Goal: Information Seeking & Learning: Find specific fact

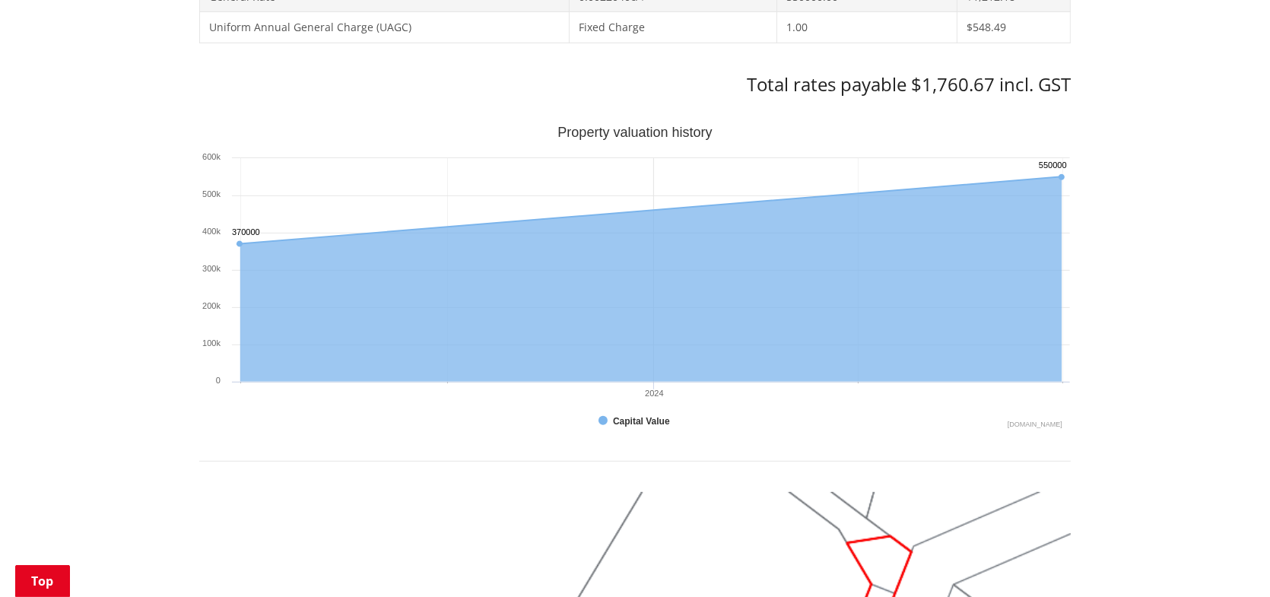
scroll to position [152, 0]
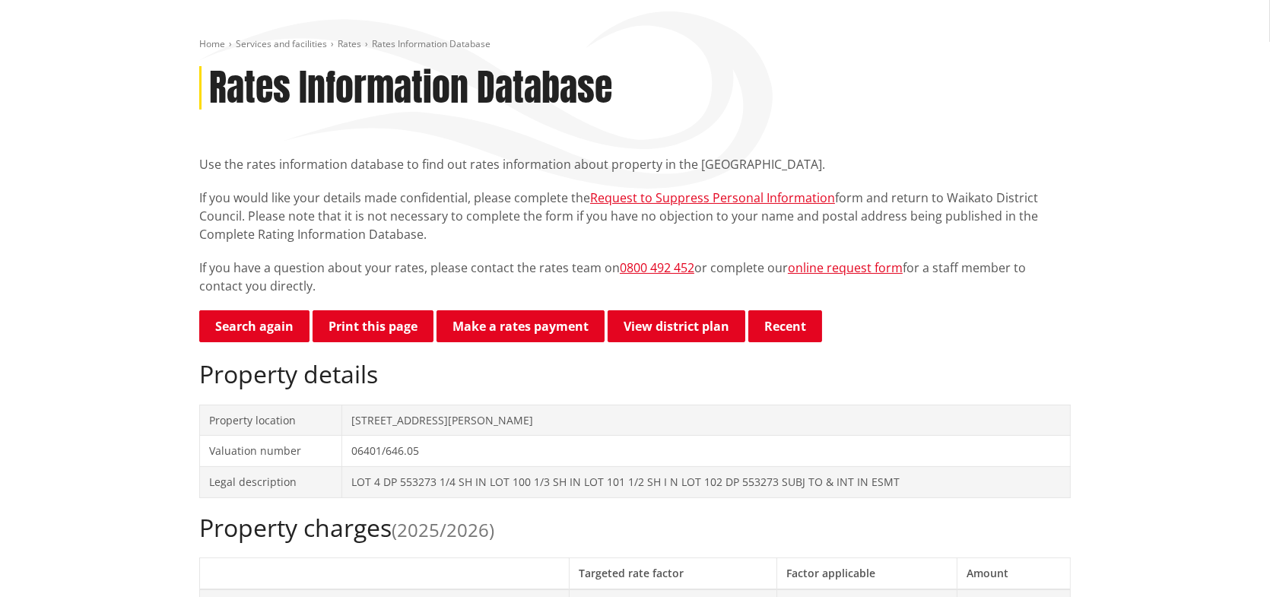
click at [268, 328] on link "Search again" at bounding box center [254, 326] width 110 height 32
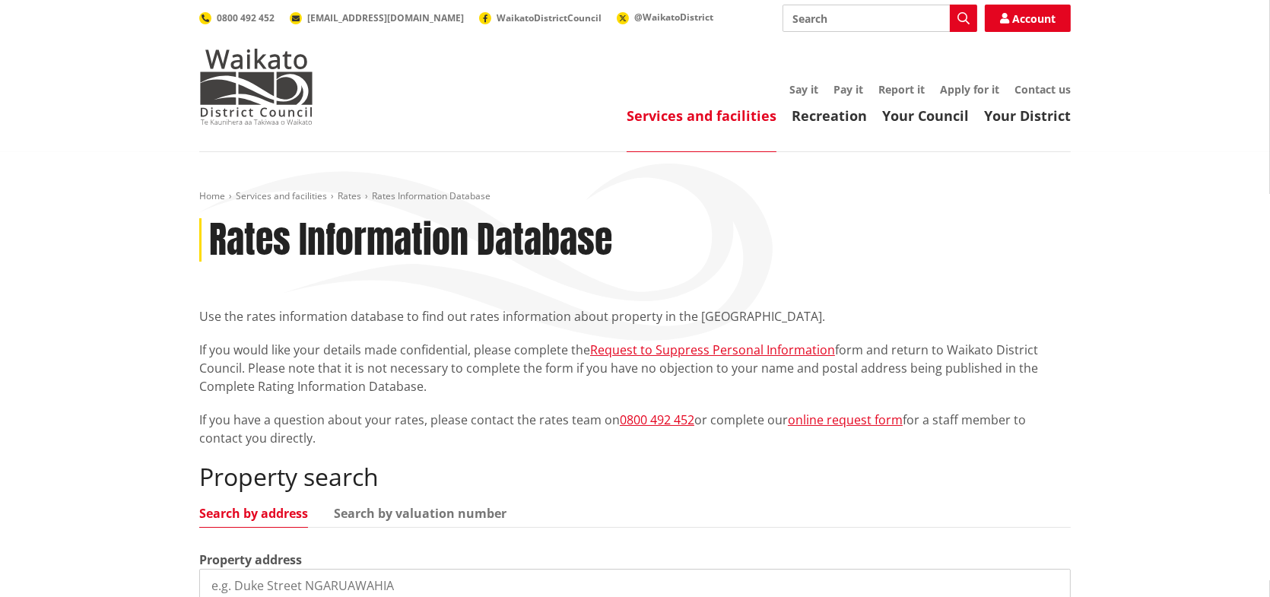
scroll to position [228, 0]
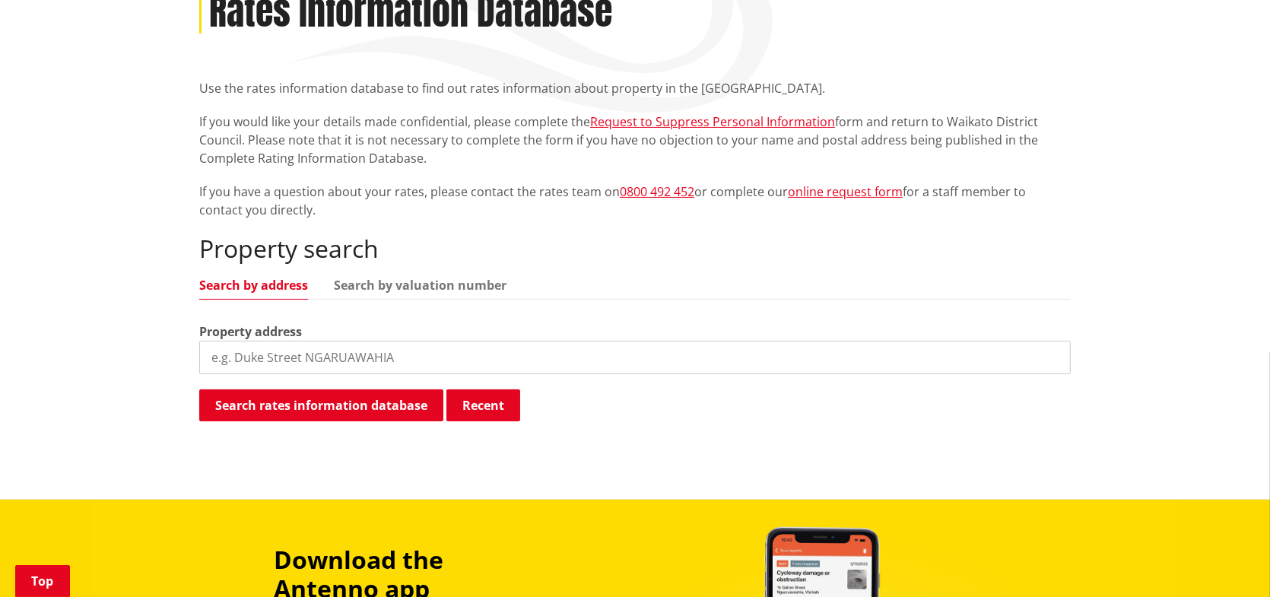
click at [350, 356] on input "search" at bounding box center [634, 357] width 871 height 33
type input "[STREET_ADDRESS]"
click at [334, 400] on button "Search rates information database" at bounding box center [321, 405] width 244 height 32
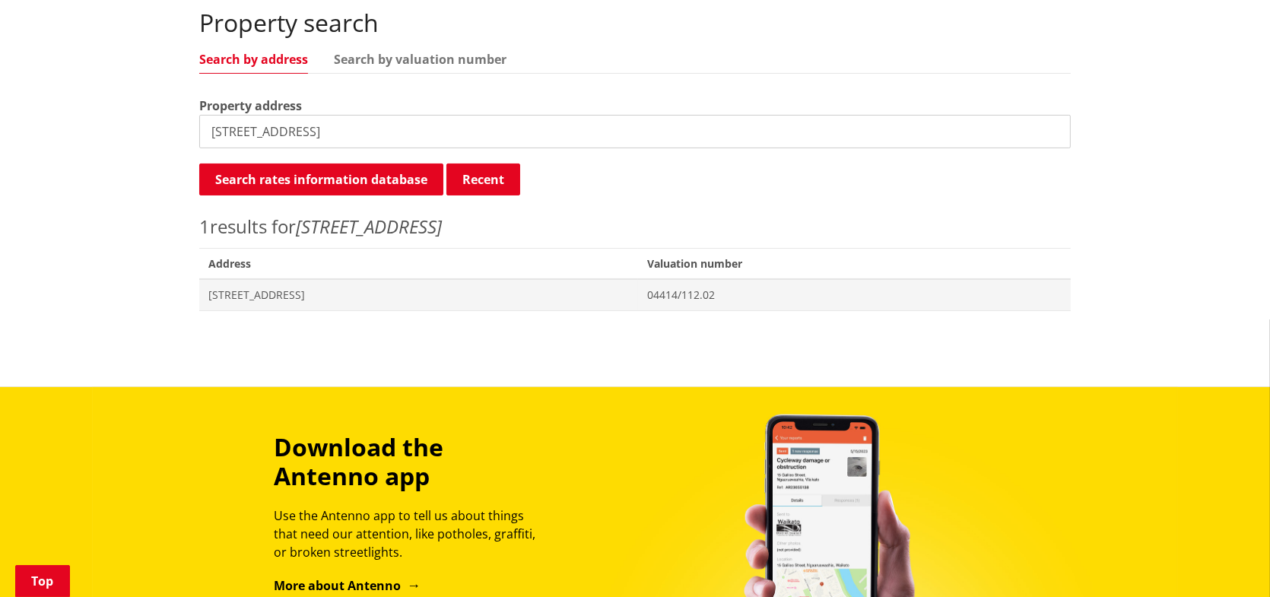
scroll to position [456, 0]
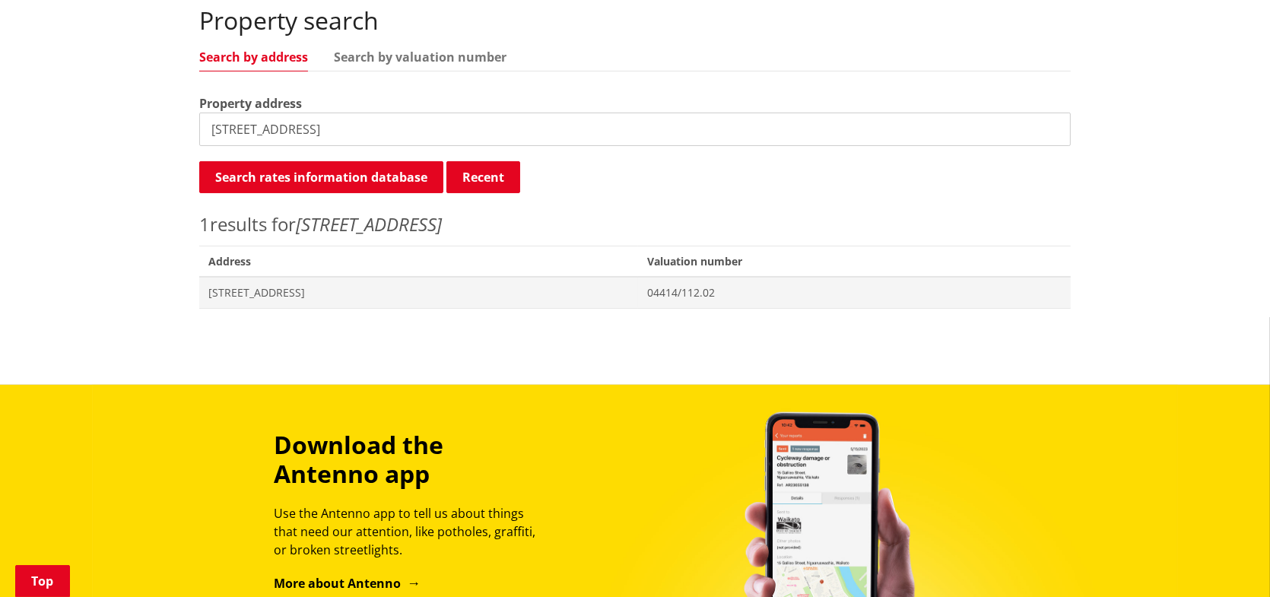
click at [276, 293] on span "529 Tenfoot Road ORINI" at bounding box center [418, 292] width 420 height 15
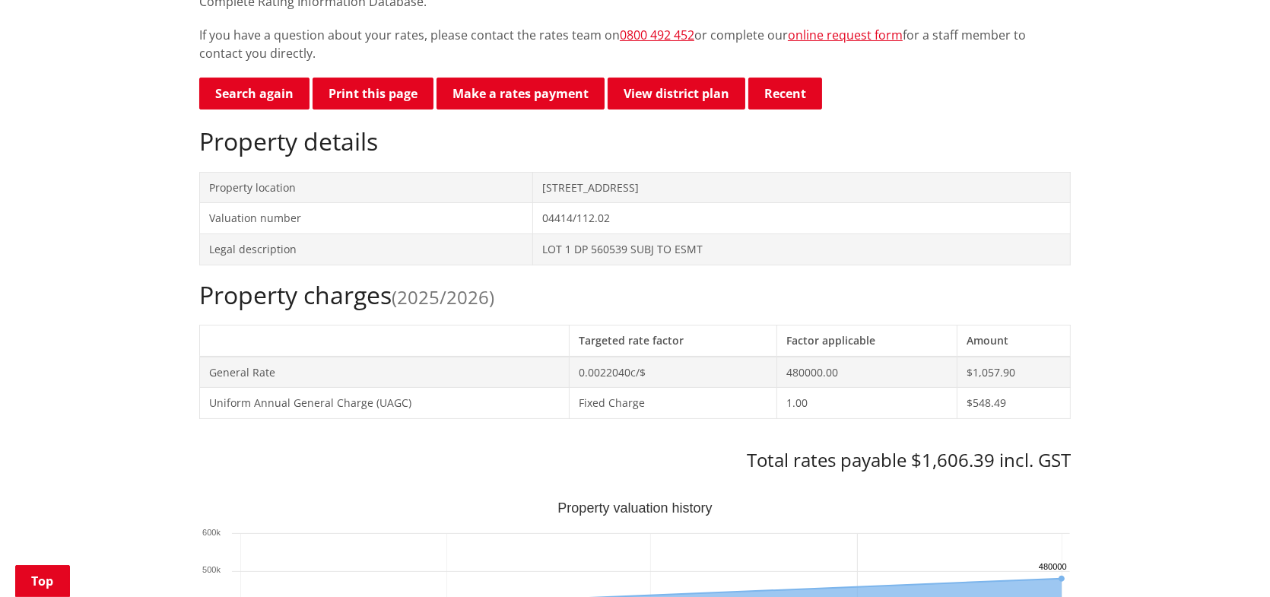
scroll to position [380, 0]
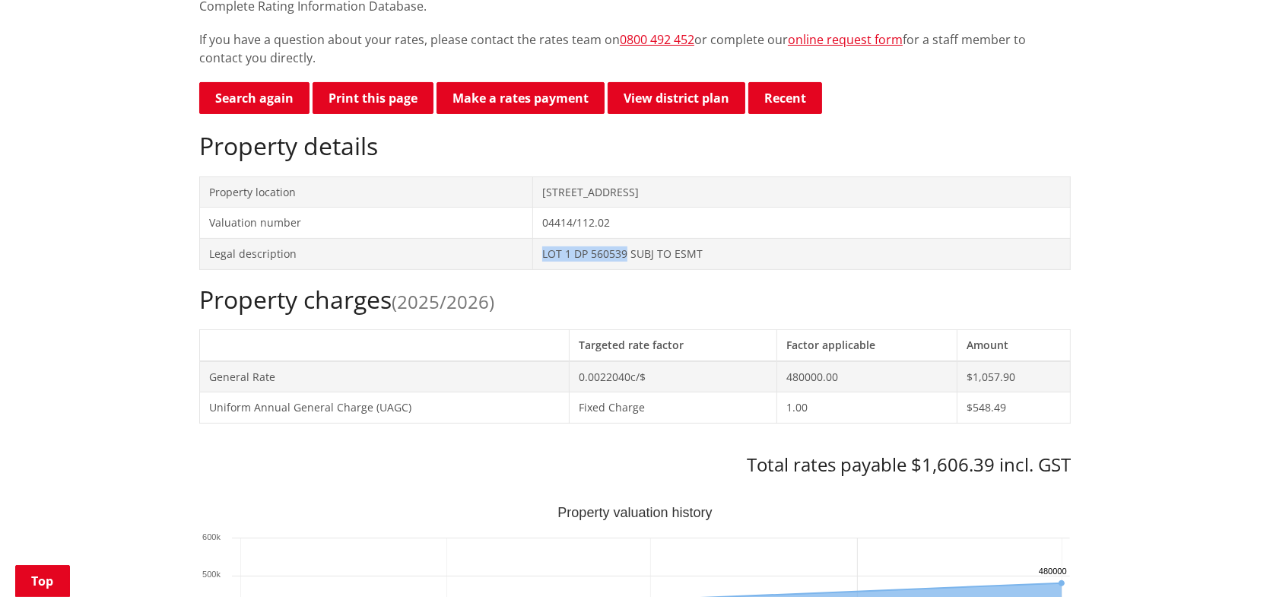
drag, startPoint x: 541, startPoint y: 252, endPoint x: 623, endPoint y: 253, distance: 82.9
click at [623, 253] on td "LOT 1 DP 560539 SUBJ TO ESMT" at bounding box center [800, 253] width 537 height 31
copy td "LOT 1 DP 560539"
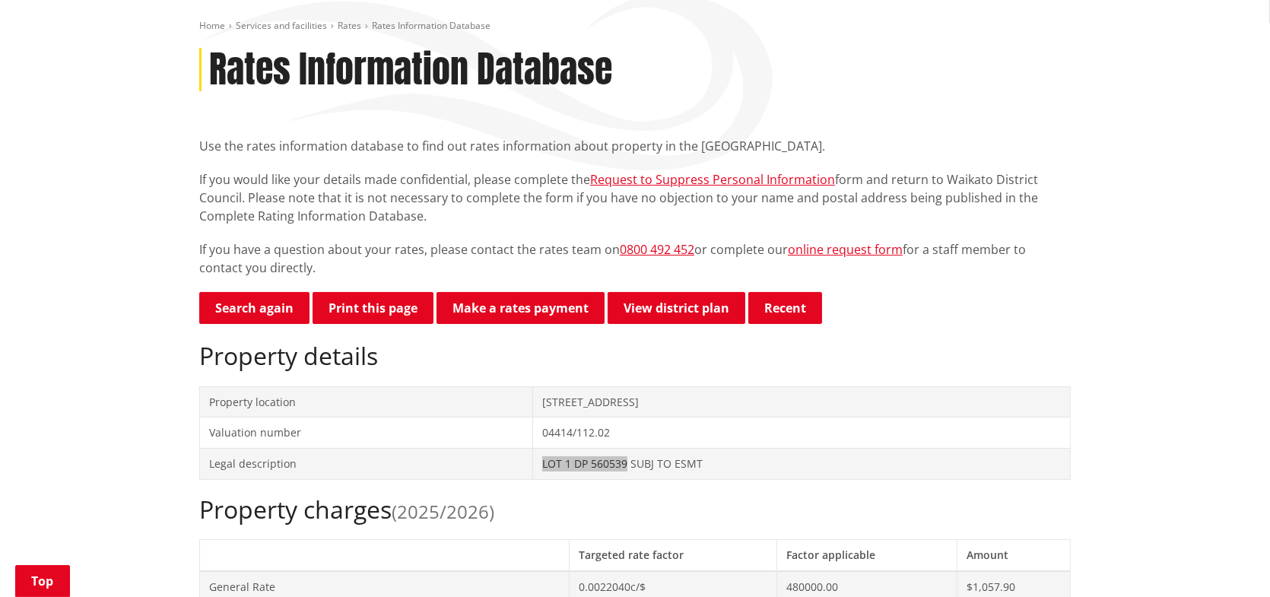
scroll to position [304, 0]
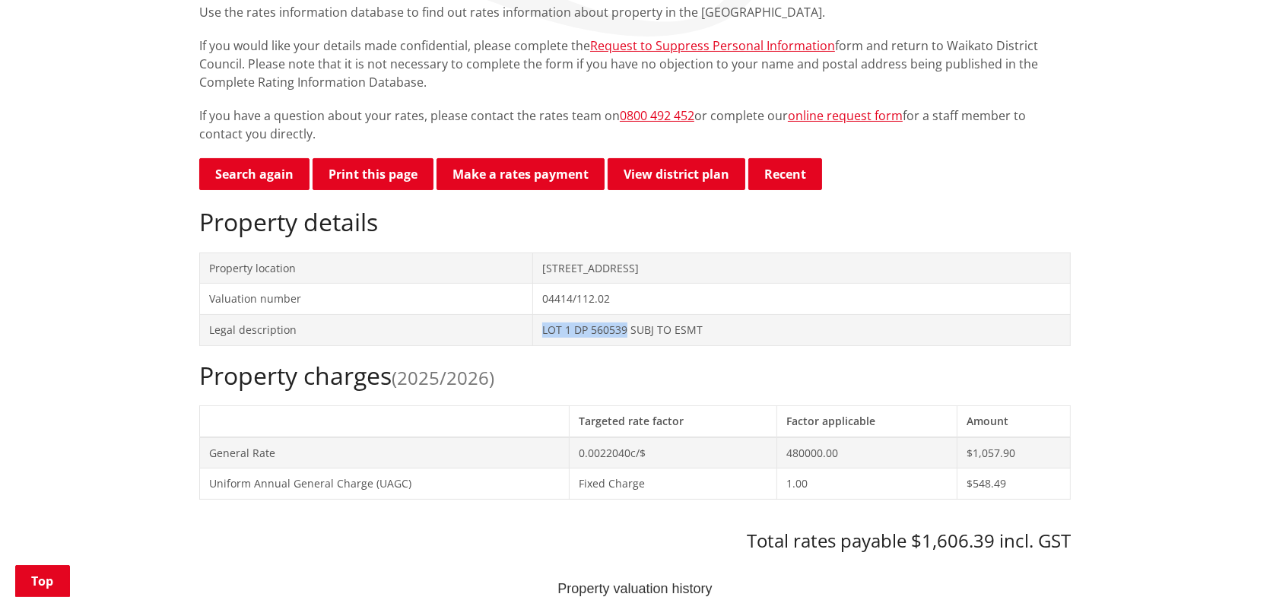
click at [263, 178] on link "Search again" at bounding box center [254, 174] width 110 height 32
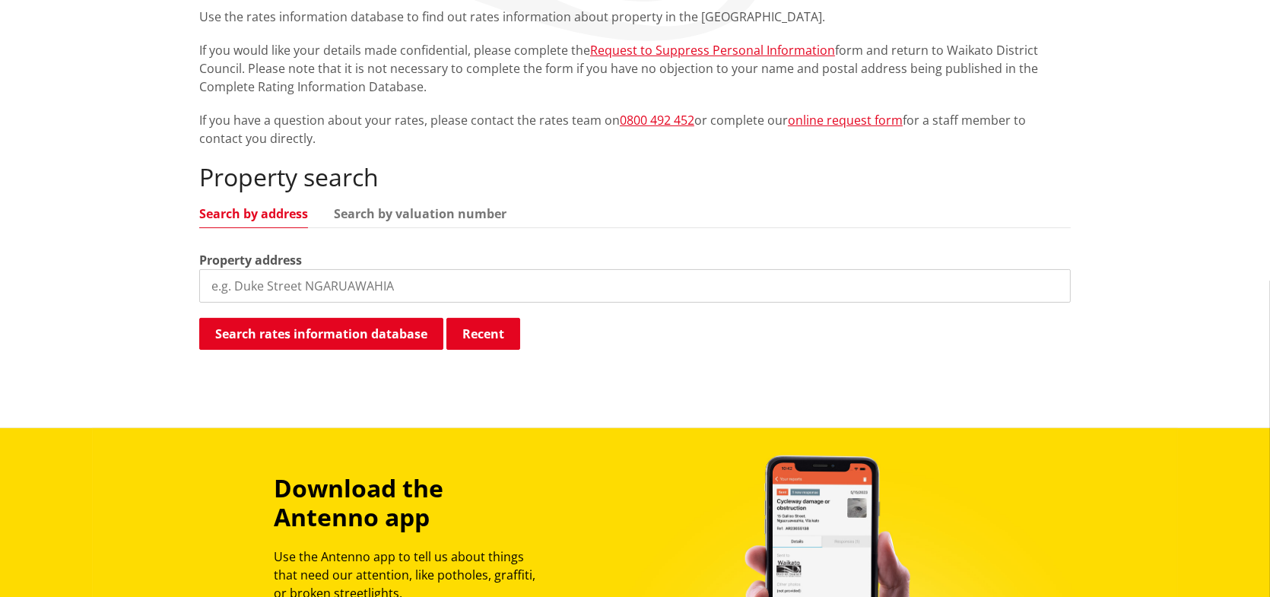
scroll to position [380, 0]
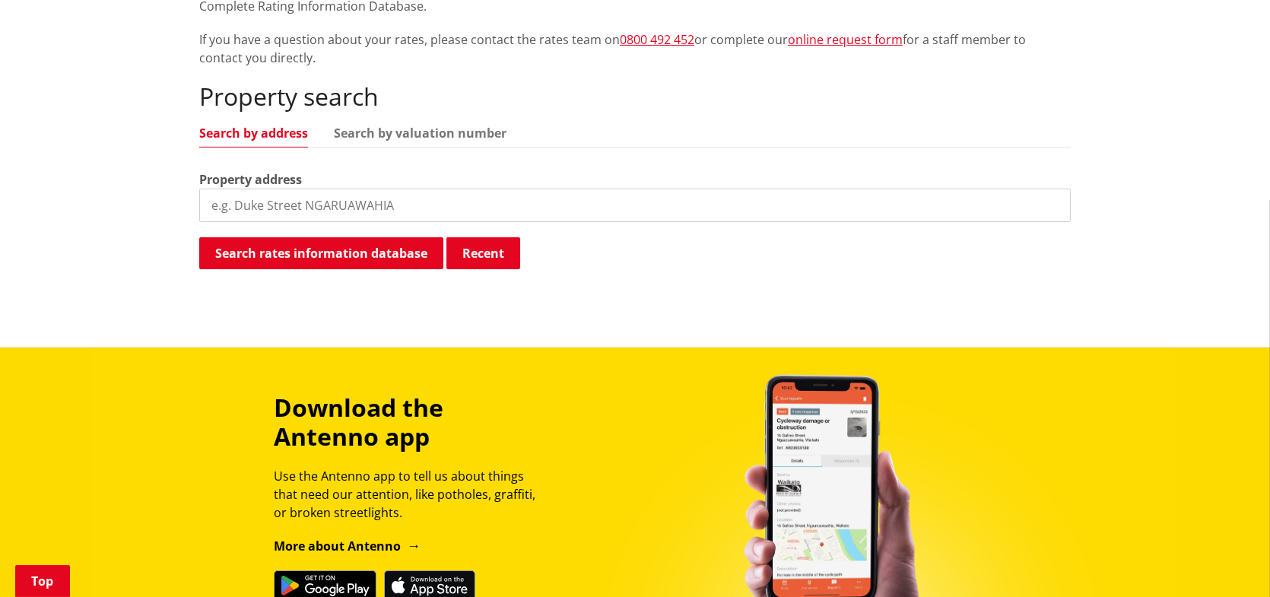
click at [422, 194] on input "search" at bounding box center [634, 205] width 871 height 33
type input "527 tenfoot road"
click at [351, 249] on button "Search rates information database" at bounding box center [321, 253] width 244 height 32
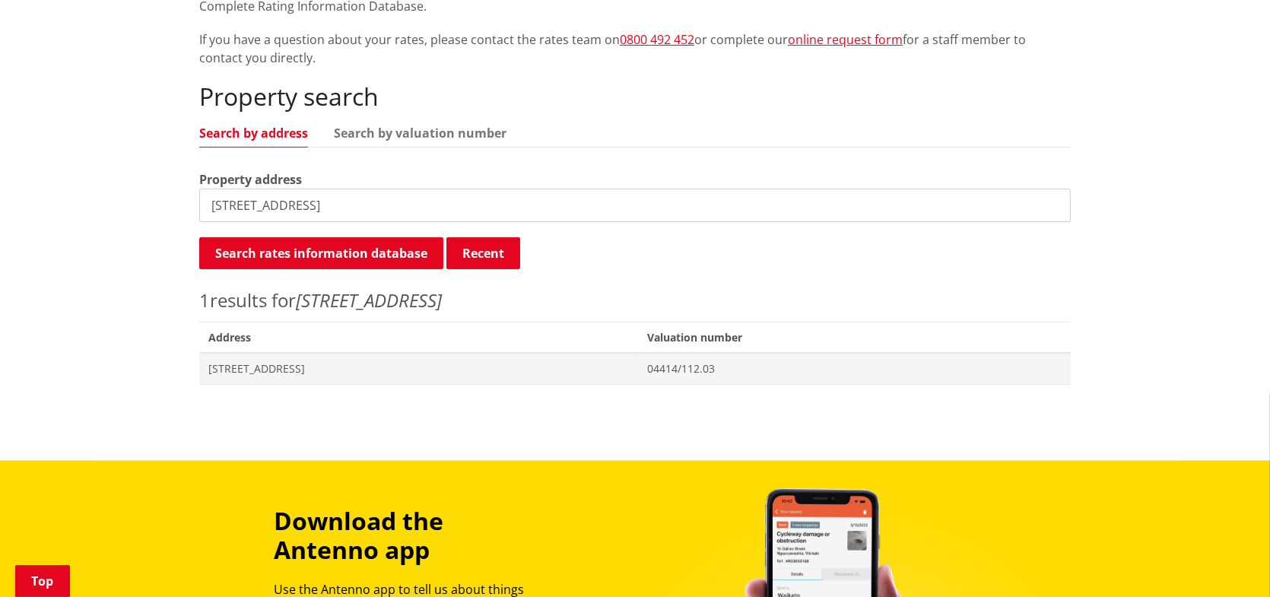
click at [358, 366] on span "527 Tenfoot Road ORINI" at bounding box center [418, 368] width 420 height 15
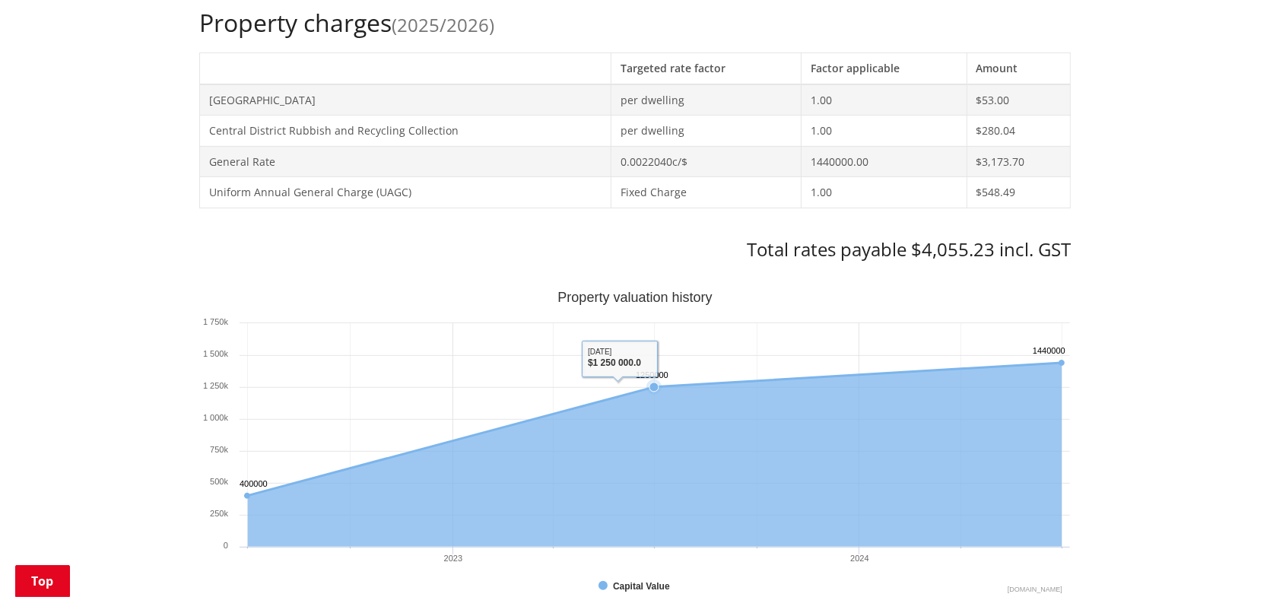
scroll to position [684, 0]
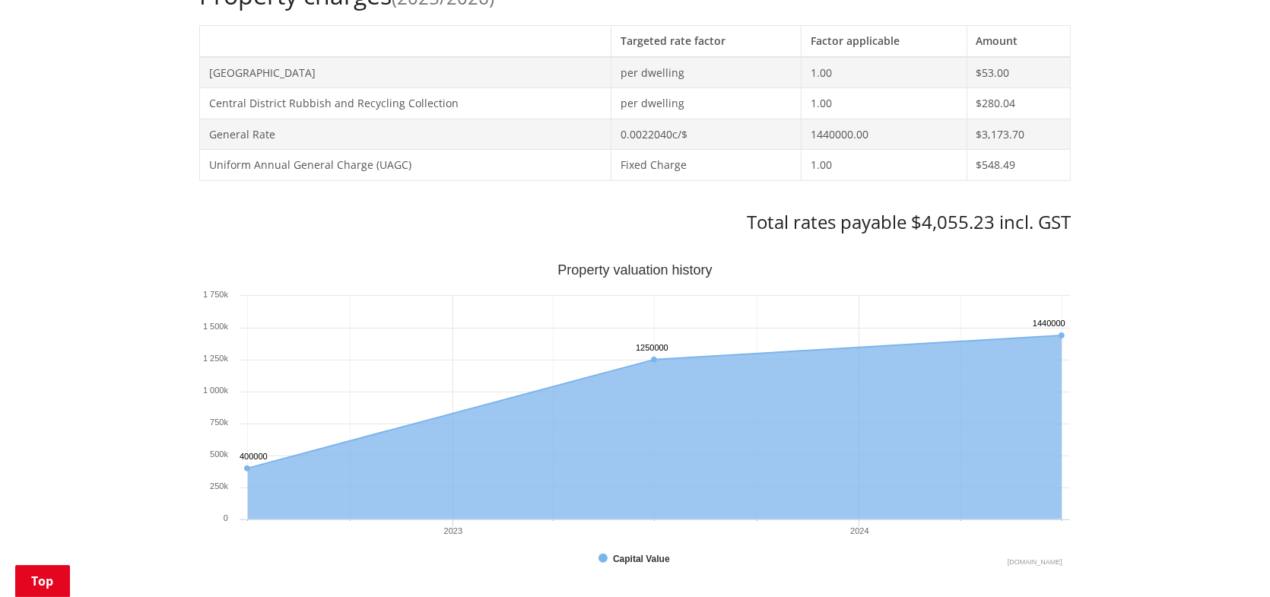
click at [87, 384] on div "Home Services and facilities Rates Rates Information Database Rates Information…" at bounding box center [635, 471] width 1270 height 2007
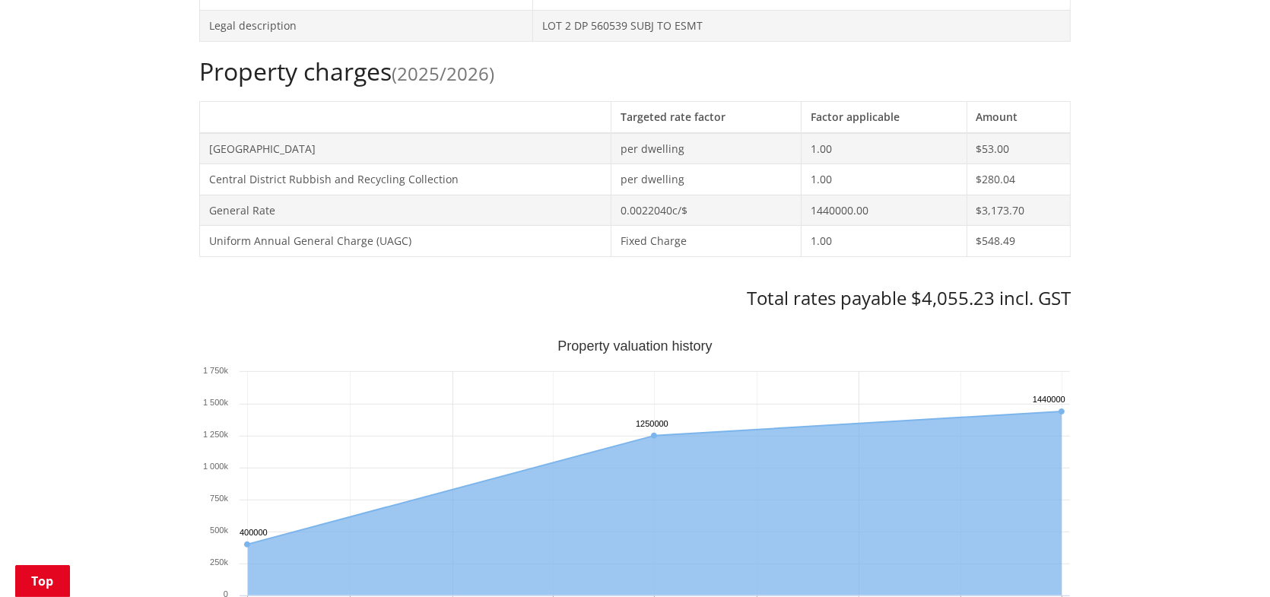
scroll to position [456, 0]
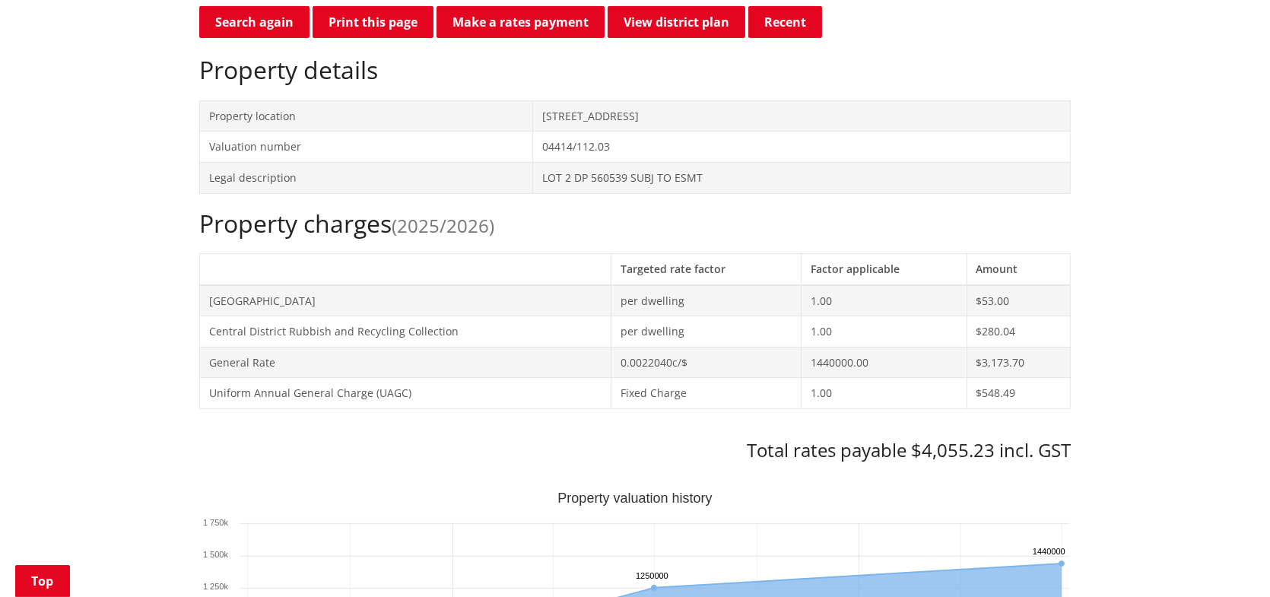
click at [689, 14] on link "View district plan" at bounding box center [676, 22] width 138 height 32
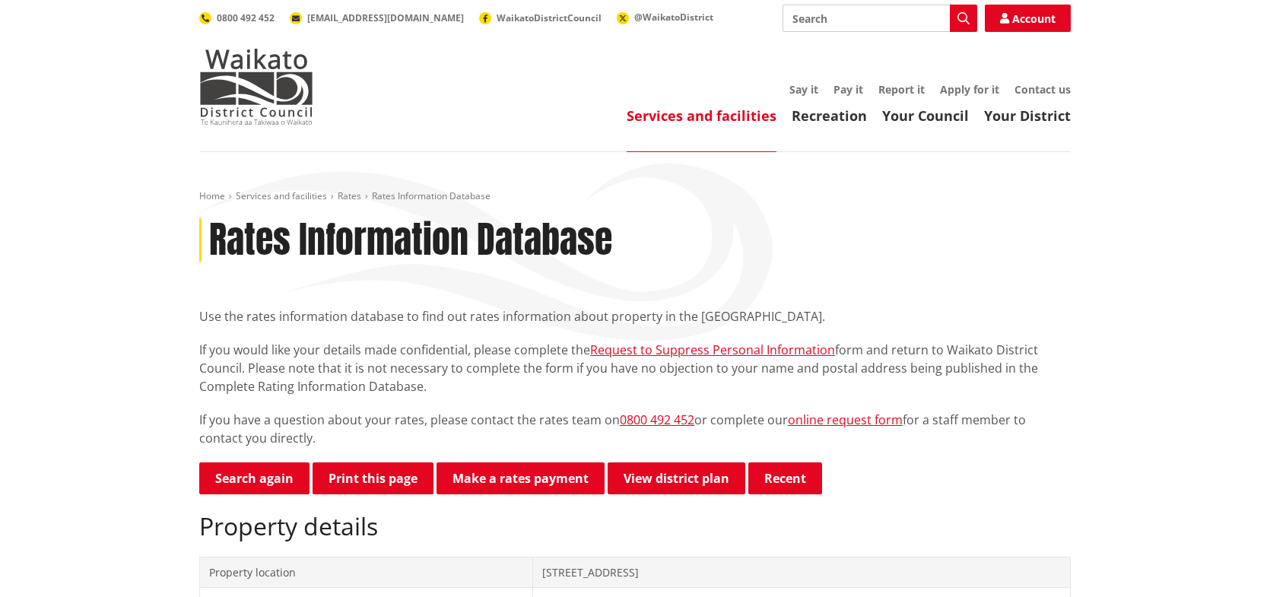
scroll to position [456, 0]
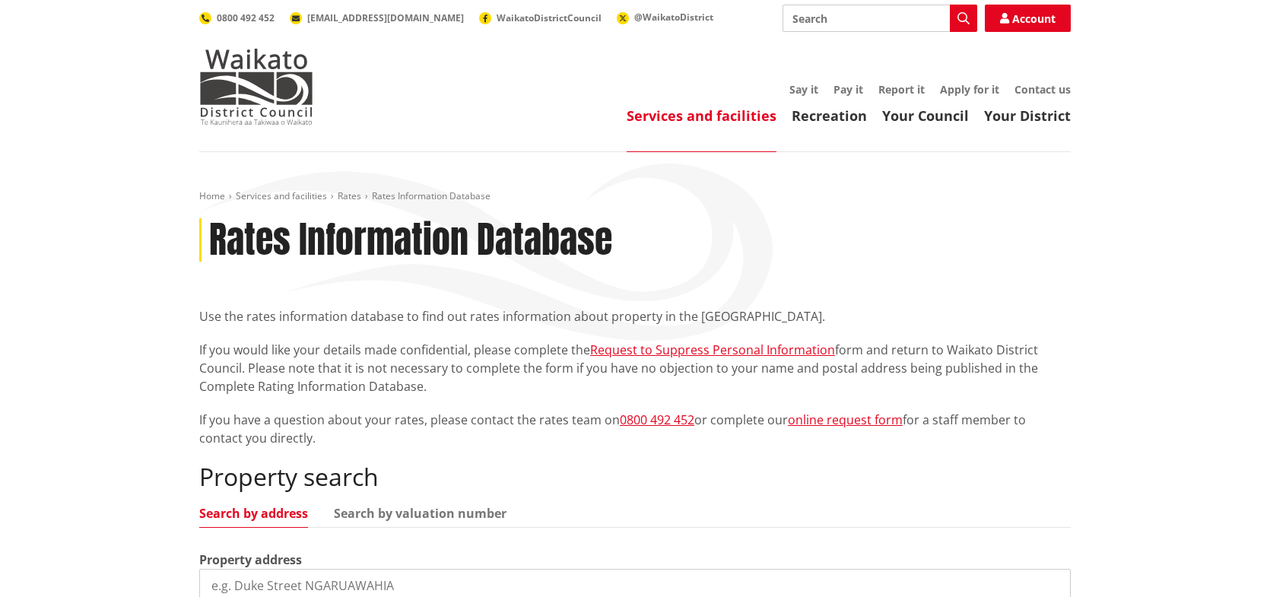
scroll to position [379, 0]
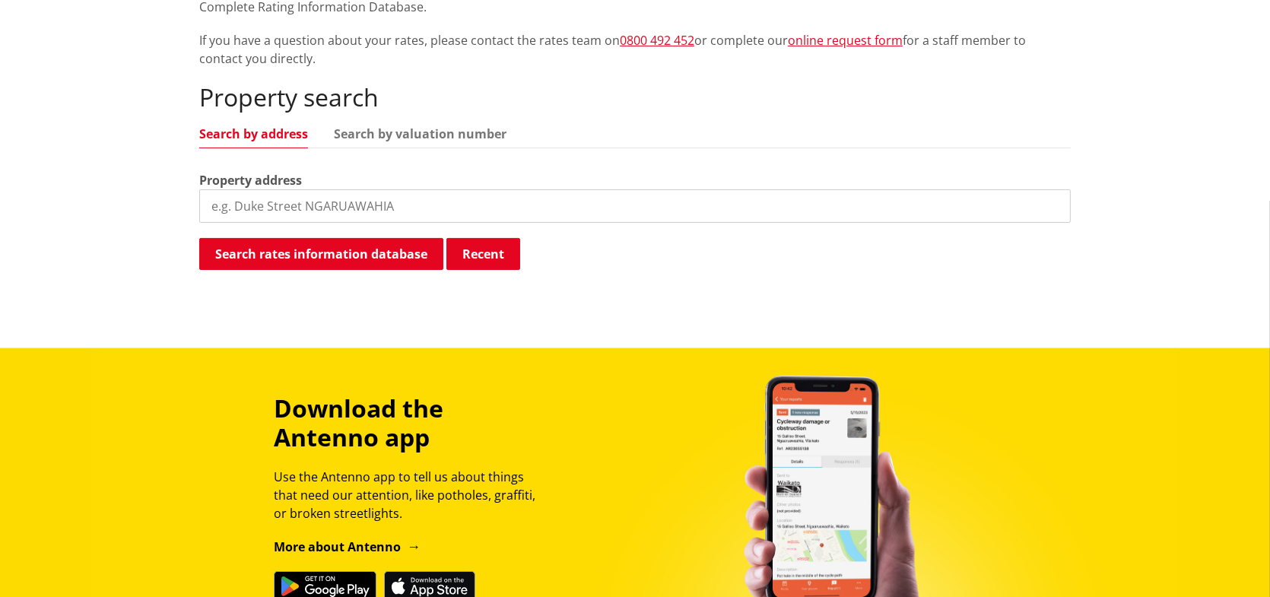
click at [325, 212] on input "search" at bounding box center [634, 205] width 871 height 33
type input "17 Tenfoot road"
click at [338, 252] on button "Search rates information database" at bounding box center [321, 254] width 244 height 32
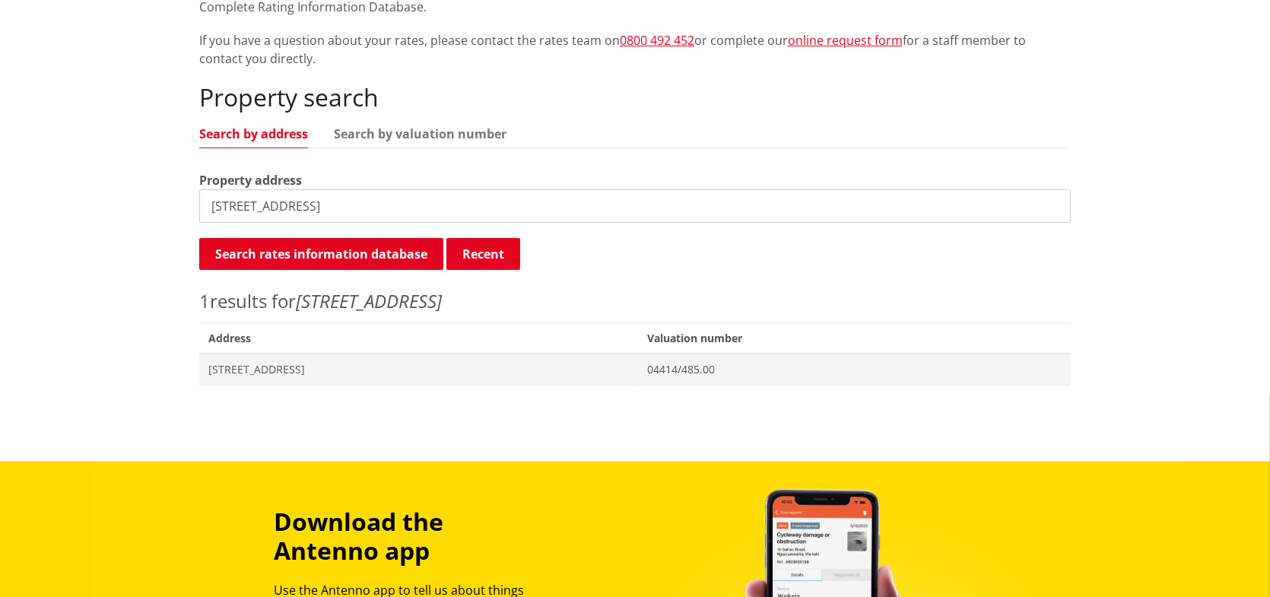
click at [260, 366] on span "17 Tenfoot Road WHITIKAHU" at bounding box center [418, 369] width 420 height 15
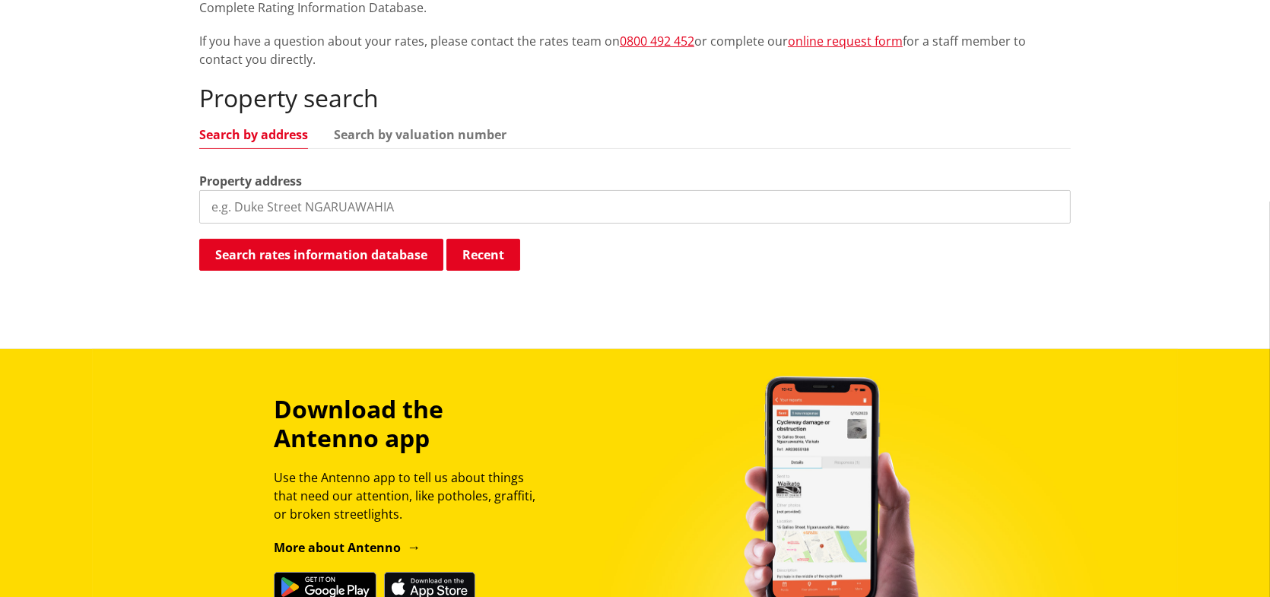
scroll to position [379, 0]
click at [339, 210] on input "search" at bounding box center [634, 206] width 871 height 33
type input "22 [PERSON_NAME] court"
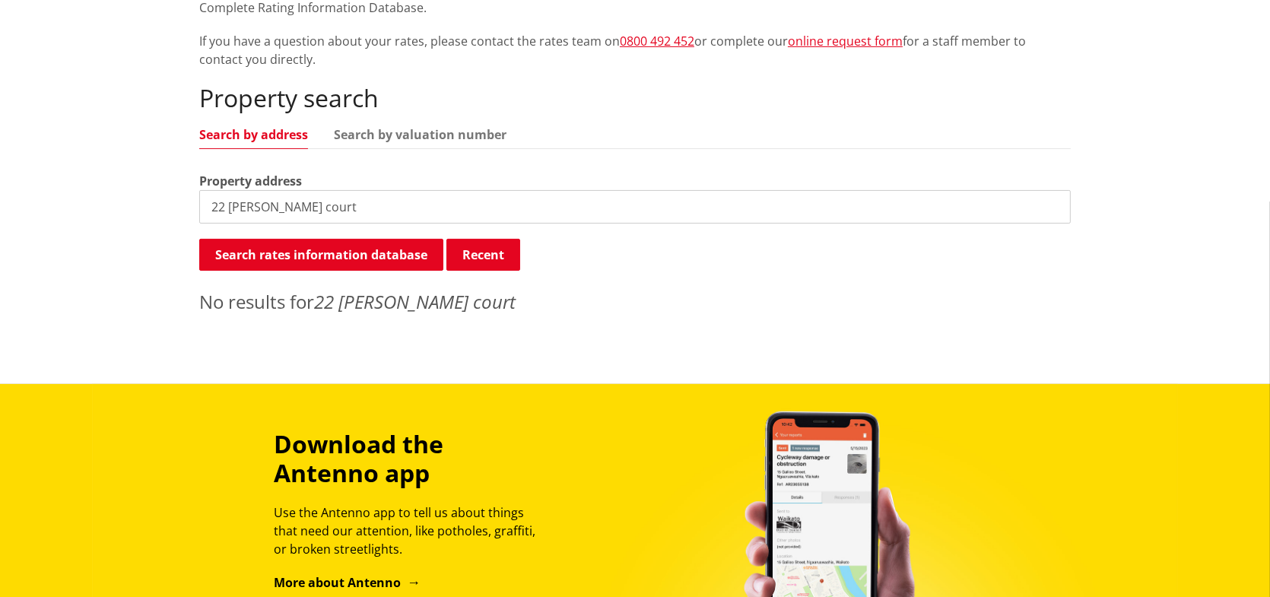
click at [247, 198] on input "22 [PERSON_NAME] court" at bounding box center [634, 206] width 871 height 33
